Goal: Register for event/course

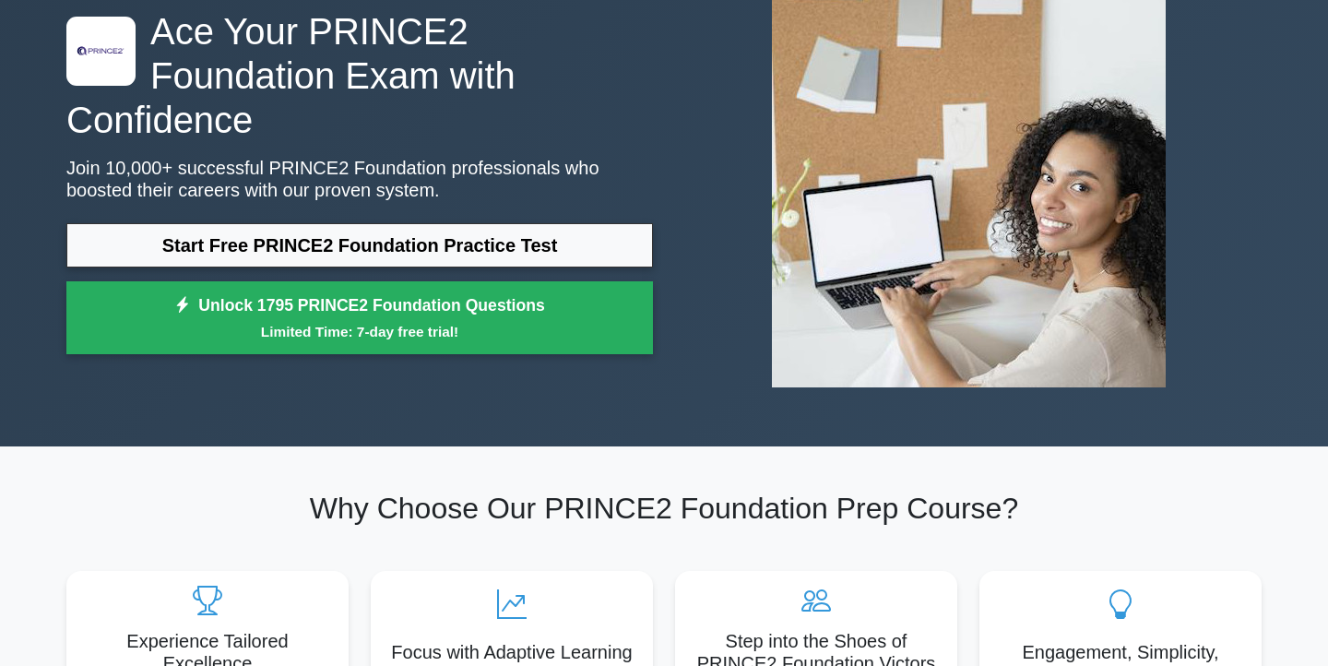
scroll to position [83, 0]
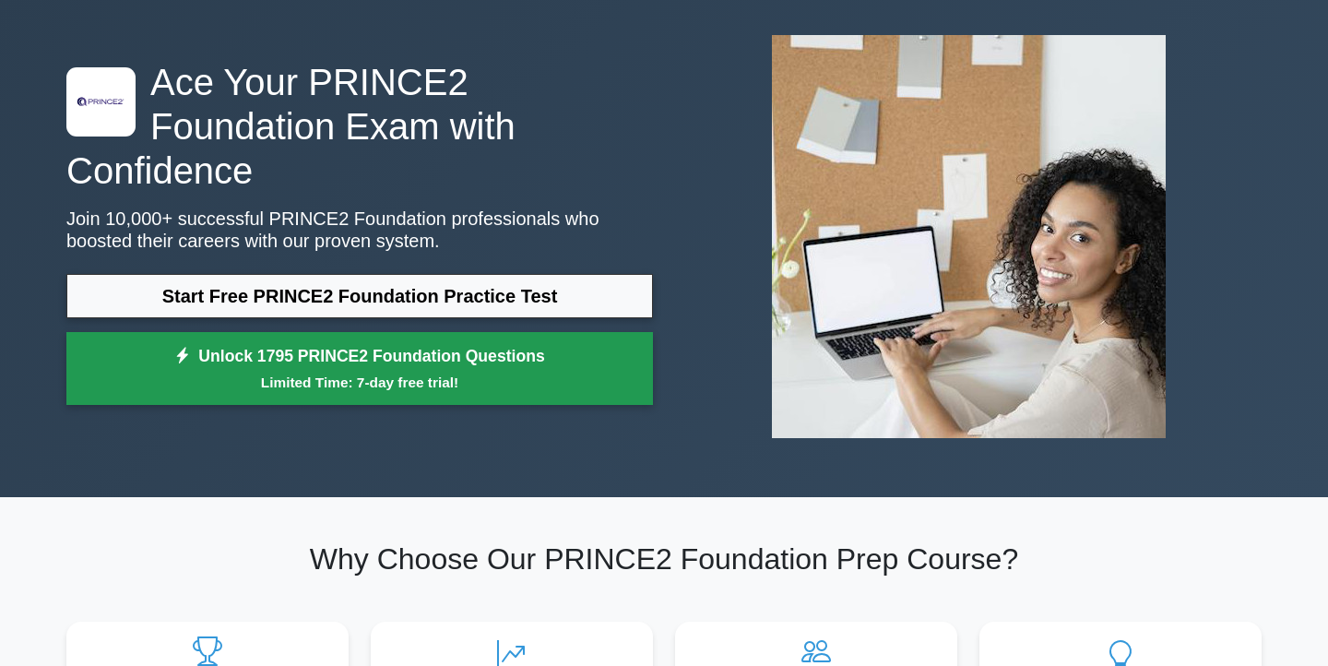
click at [407, 372] on small "Limited Time: 7-day free trial!" at bounding box center [359, 382] width 541 height 21
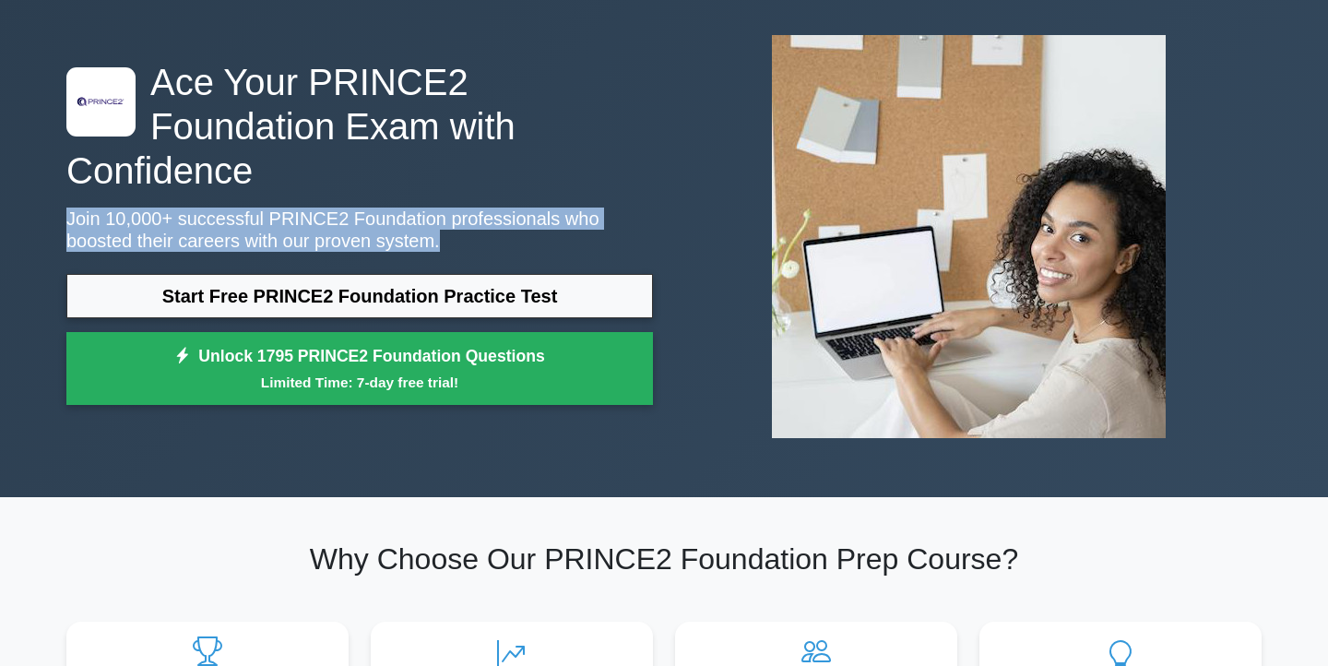
drag, startPoint x: 53, startPoint y: 189, endPoint x: 468, endPoint y: 244, distance: 418.7
click at [469, 245] on div ".st0{fill-rule:evenodd;clip-rule:evenodd;fill:#000041;} .st1{fill-rule:evenodd;…" at bounding box center [664, 236] width 1328 height 521
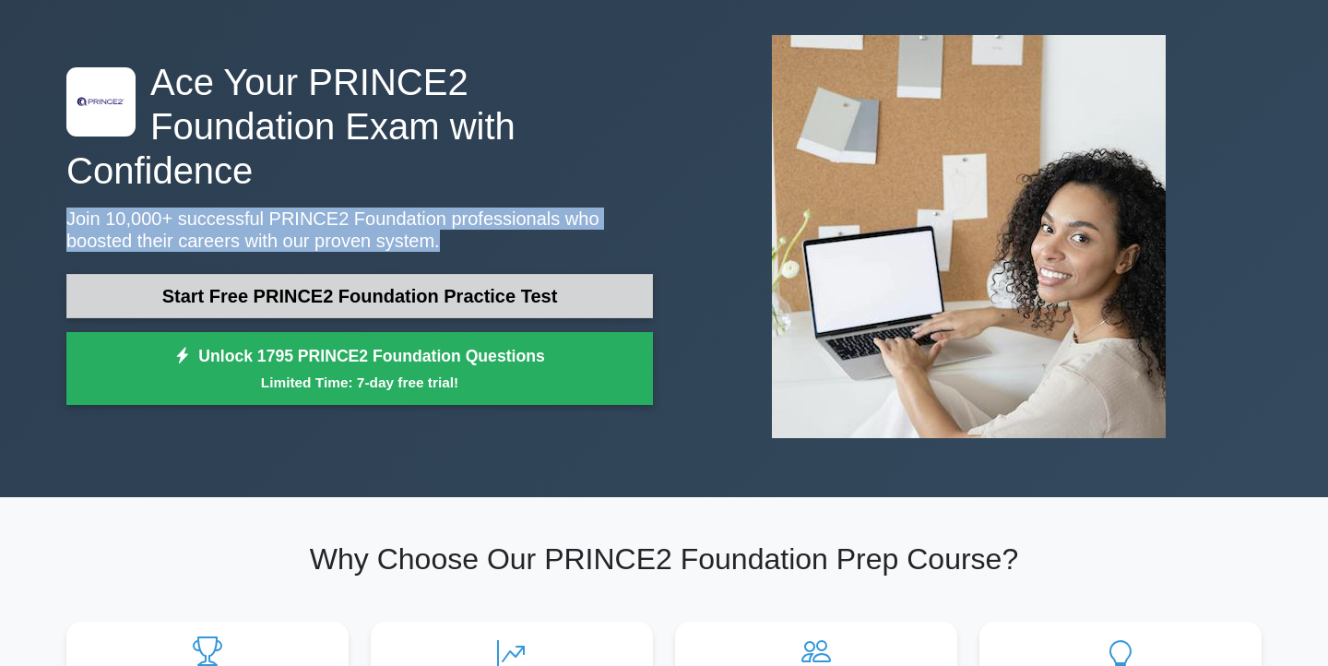
click at [469, 289] on link "Start Free PRINCE2 Foundation Practice Test" at bounding box center [359, 296] width 587 height 44
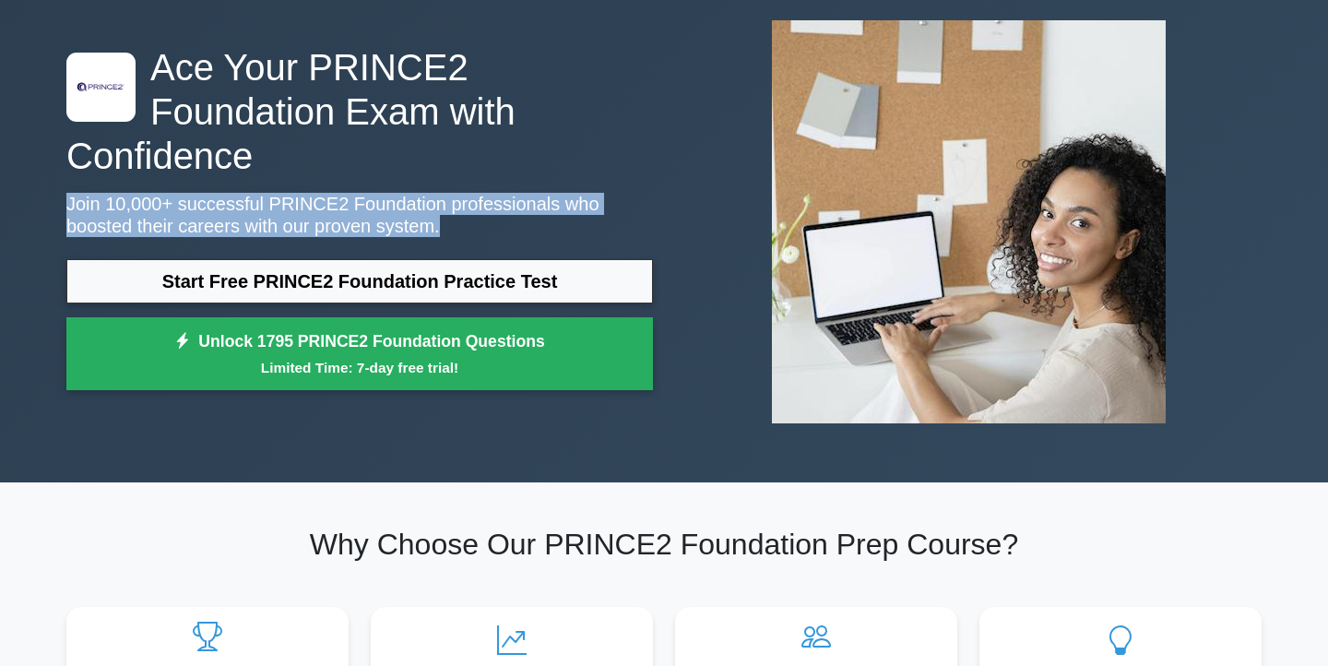
scroll to position [0, 0]
